Goal: Task Accomplishment & Management: Use online tool/utility

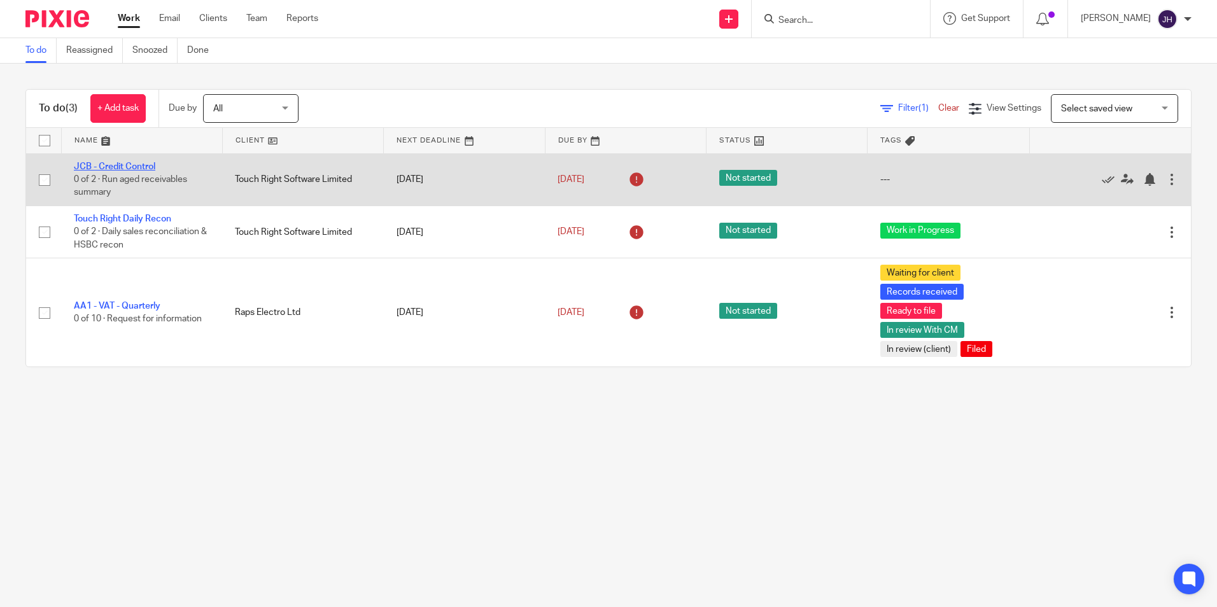
click at [123, 164] on link "JCB - Credit Control" at bounding box center [114, 166] width 81 height 9
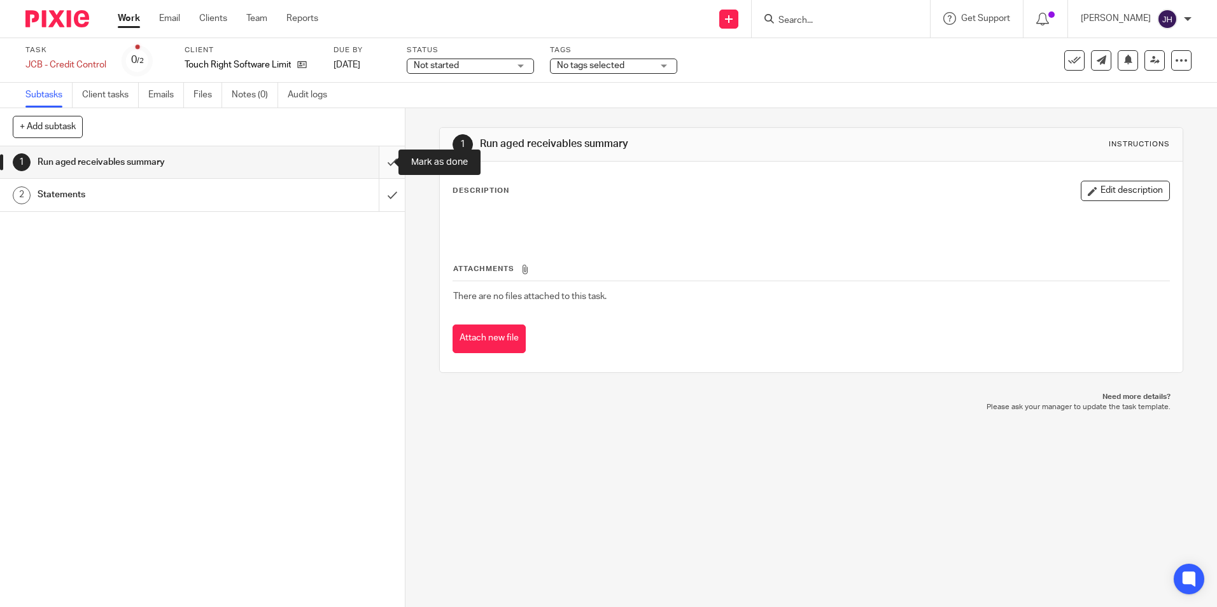
click at [379, 162] on input "submit" at bounding box center [202, 162] width 405 height 32
